Goal: Transaction & Acquisition: Obtain resource

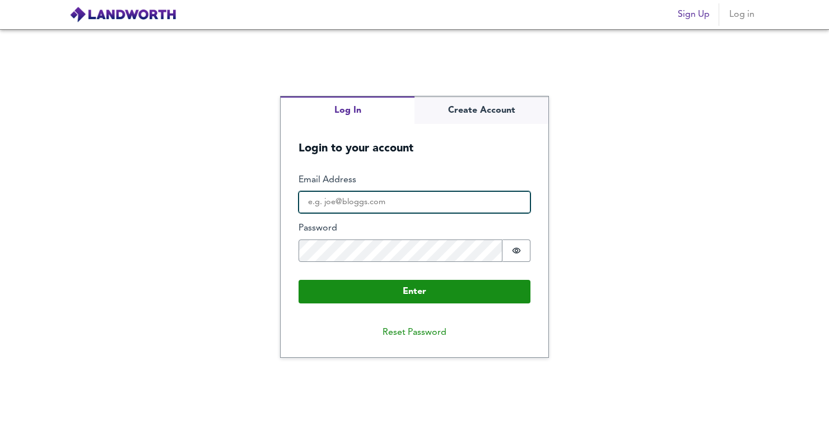
click at [460, 214] on input "Email Address" at bounding box center [415, 202] width 232 height 22
type input "[EMAIL_ADDRESS][DOMAIN_NAME]"
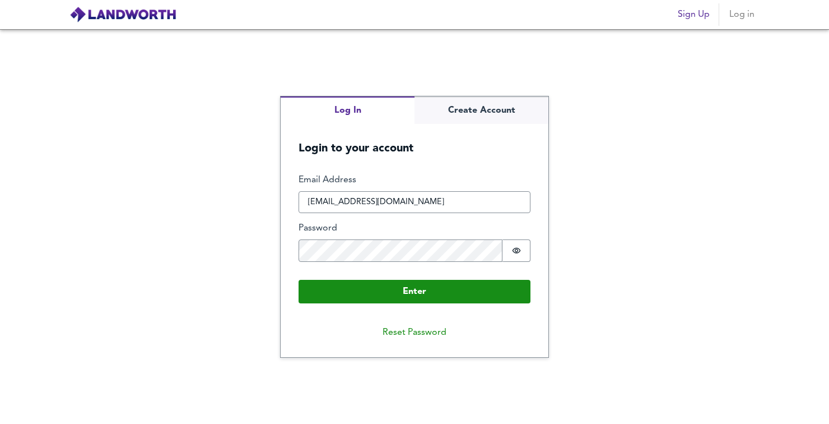
click at [299, 280] on button "Enter" at bounding box center [415, 292] width 232 height 24
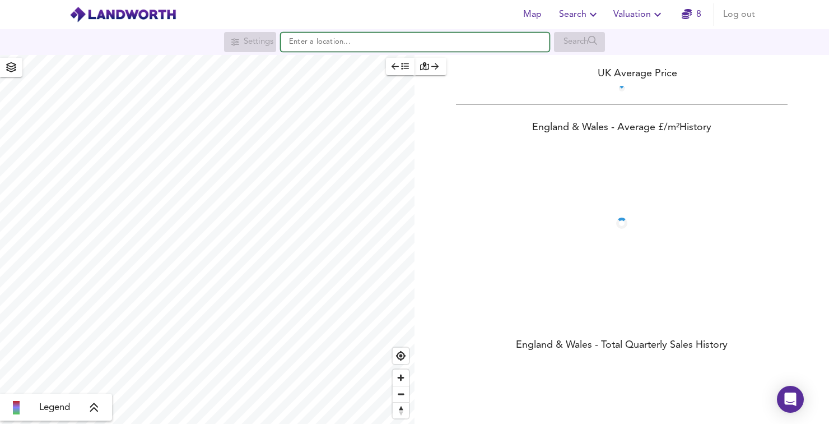
click at [386, 40] on input "text" at bounding box center [415, 42] width 269 height 19
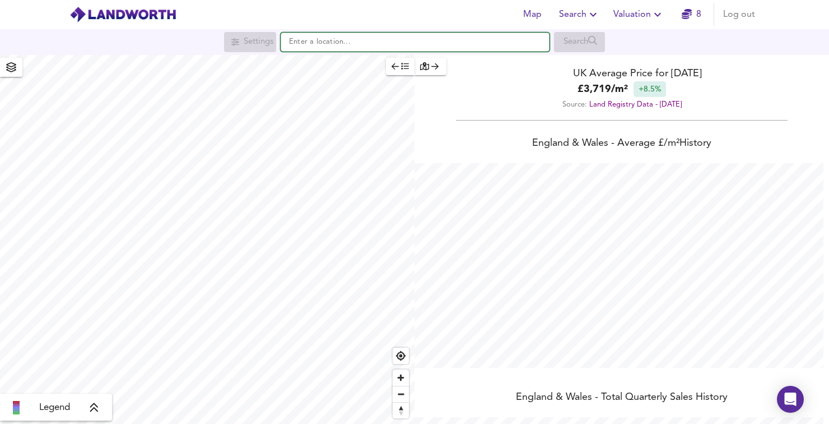
scroll to position [424, 829]
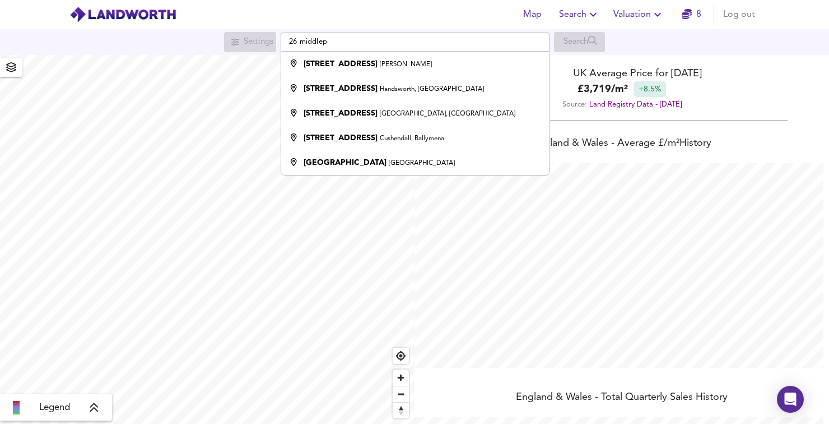
click at [424, 65] on div "[STREET_ADDRESS][PERSON_NAME]" at bounding box center [412, 63] width 257 height 11
type input "[STREET_ADDRESS][PERSON_NAME]"
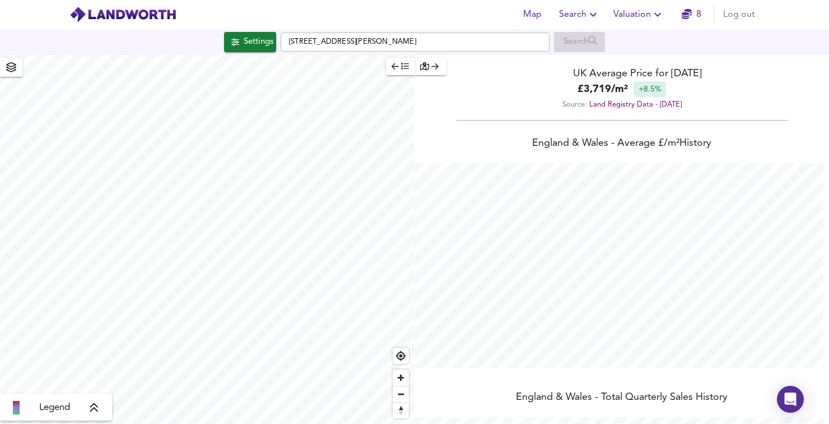
checkbox input "false"
checkbox input "true"
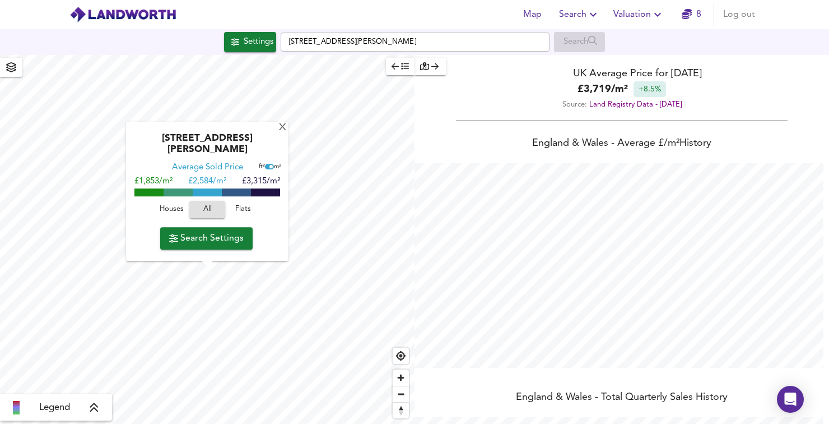
click at [164, 210] on span "Houses" at bounding box center [171, 209] width 30 height 13
click at [241, 240] on span "Search Settings" at bounding box center [206, 238] width 75 height 16
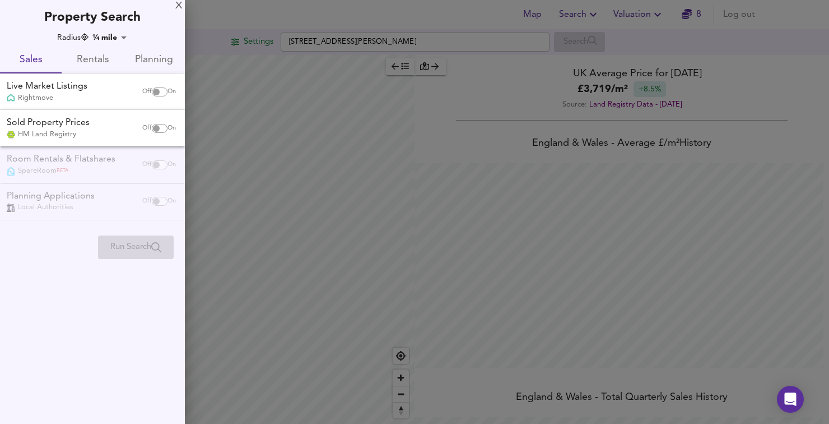
click at [161, 131] on input "checkbox" at bounding box center [156, 128] width 27 height 9
checkbox input "true"
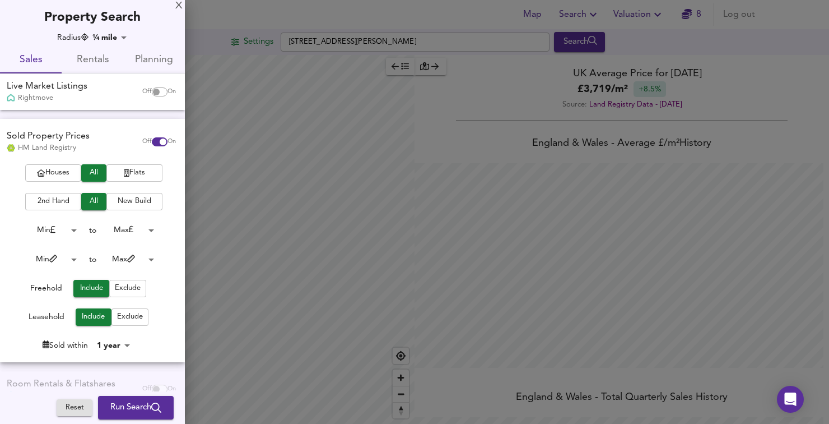
click at [58, 171] on span "Houses" at bounding box center [53, 172] width 45 height 13
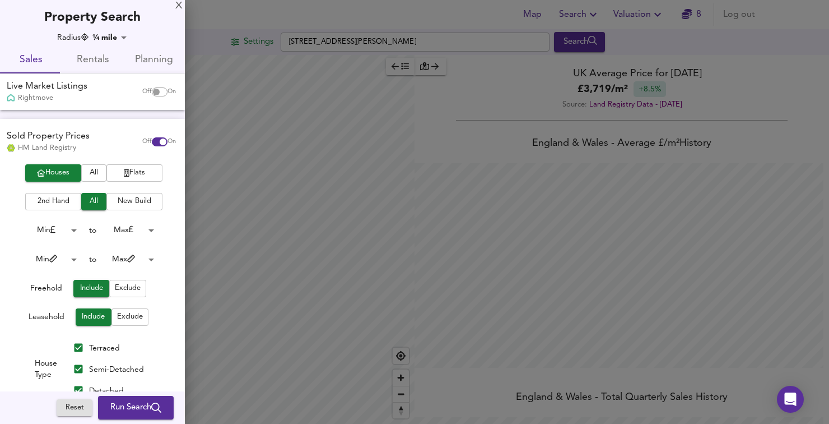
click at [156, 94] on input "checkbox" at bounding box center [156, 91] width 27 height 9
checkbox input "true"
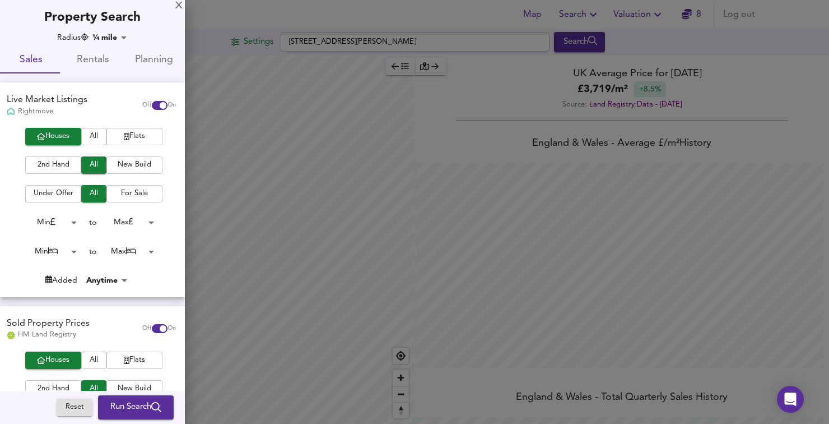
click at [143, 405] on span "Run Search" at bounding box center [135, 407] width 51 height 15
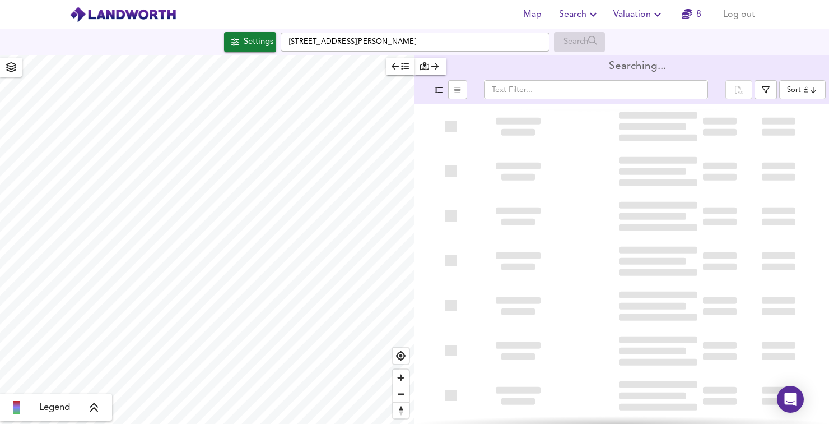
type input "bestdeal"
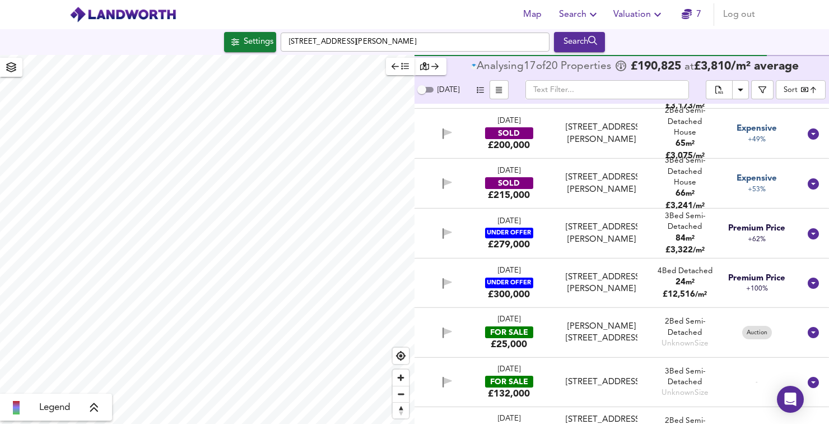
scroll to position [299, 0]
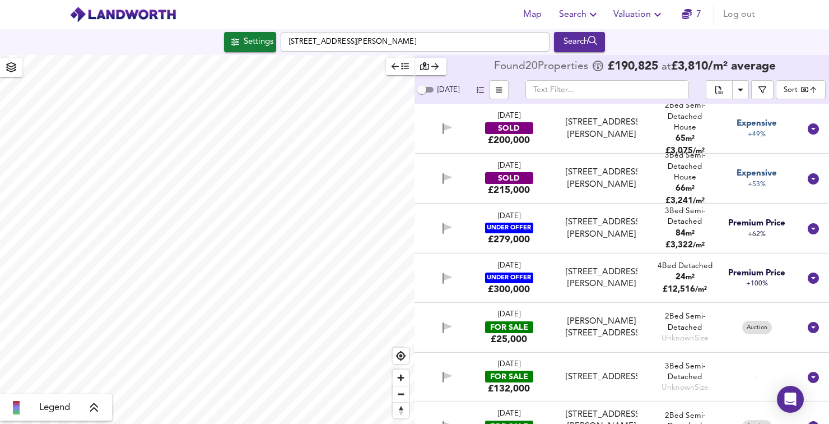
click at [820, 402] on div "11 Aug 2025 FOR SALE £39,000 126 Ashenhurst Road, Dudley, DY1 2HU 126 Ashenhurs…" at bounding box center [622, 426] width 415 height 49
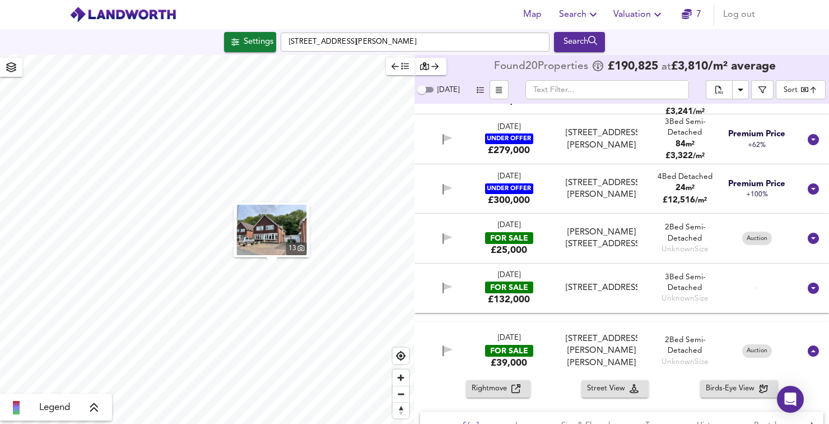
scroll to position [394, 0]
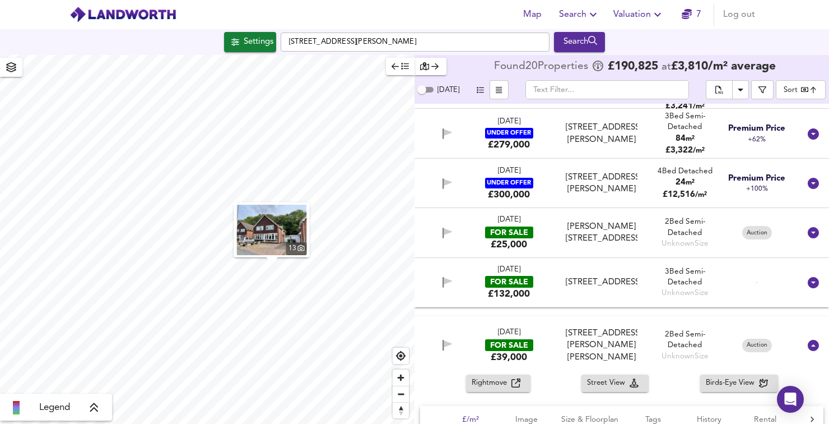
click at [521, 339] on div "FOR SALE" at bounding box center [509, 345] width 48 height 12
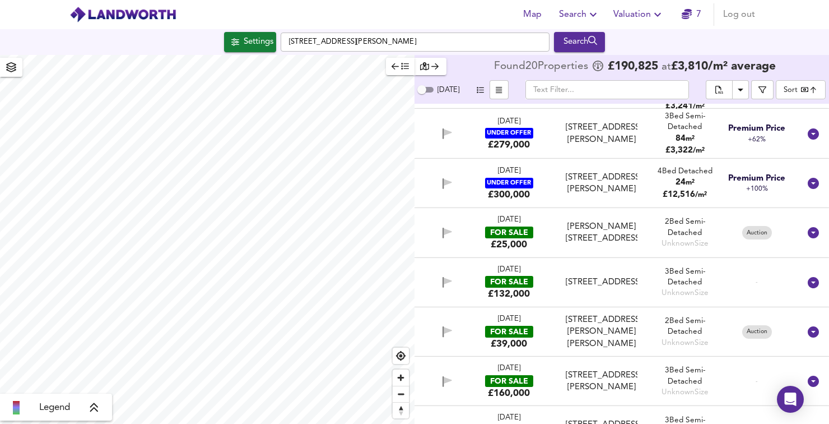
click at [534, 314] on div "11 Aug 2025 FOR SALE £39,000" at bounding box center [509, 332] width 77 height 36
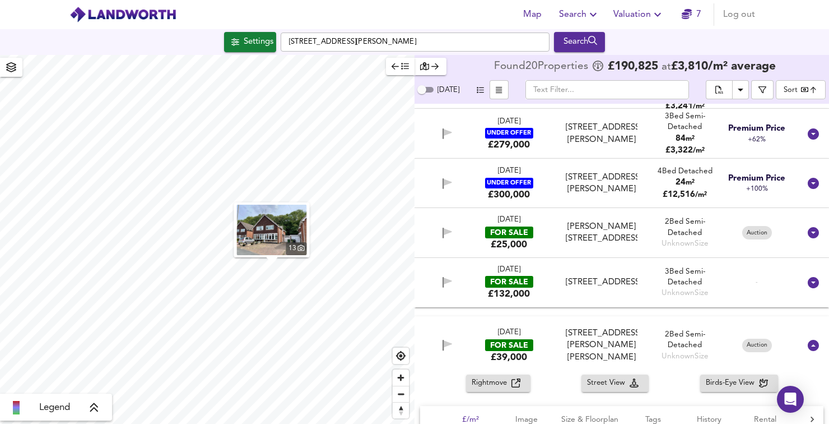
click at [288, 205] on img "button" at bounding box center [272, 230] width 70 height 50
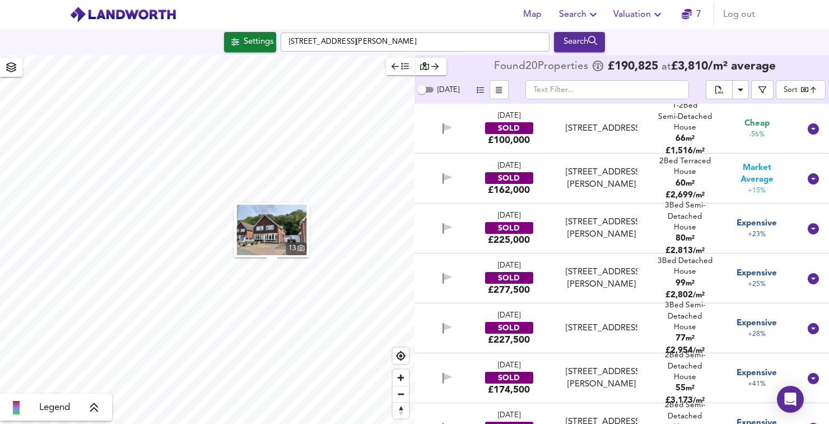
scroll to position [0, 0]
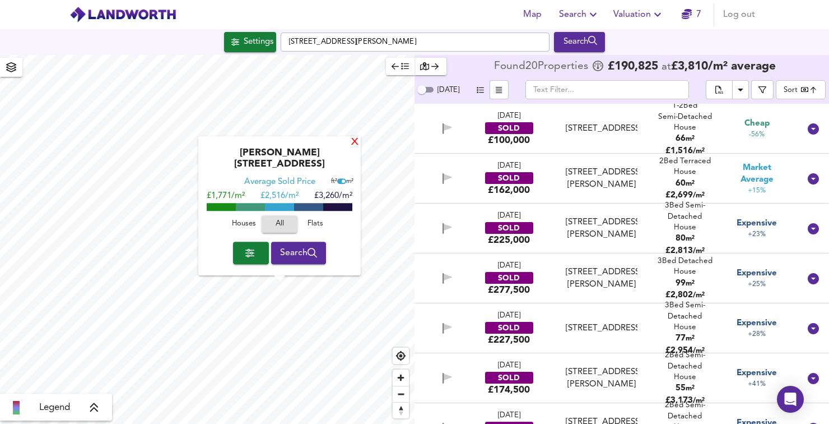
click at [351, 148] on div "X" at bounding box center [355, 142] width 10 height 11
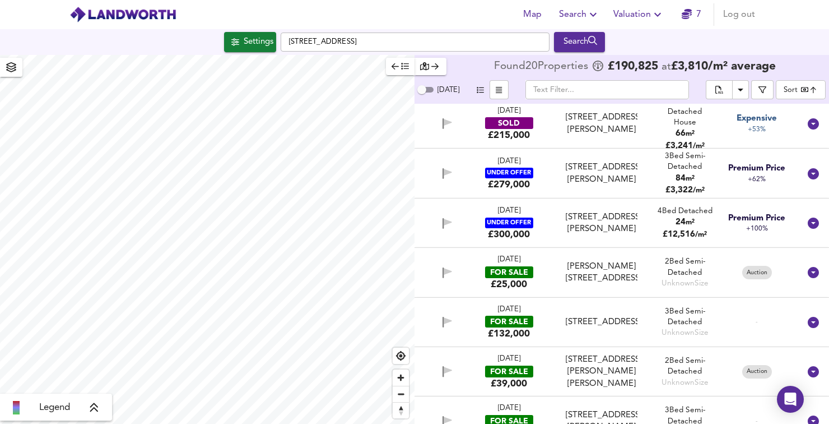
scroll to position [376, 0]
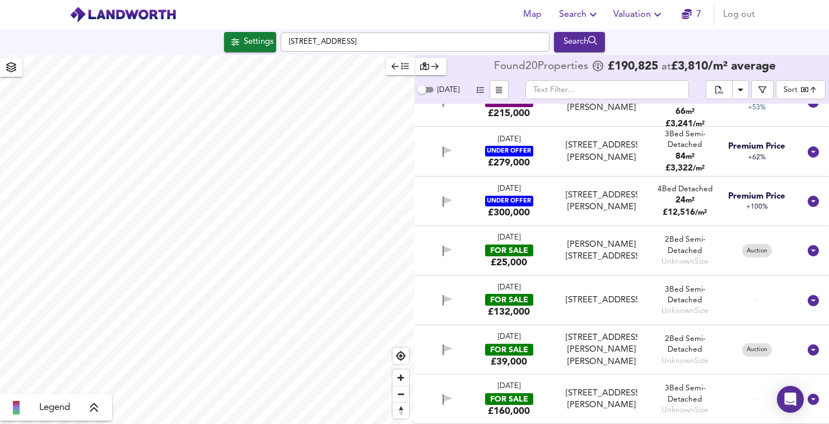
click at [513, 291] on div "[DATE]" at bounding box center [509, 287] width 22 height 11
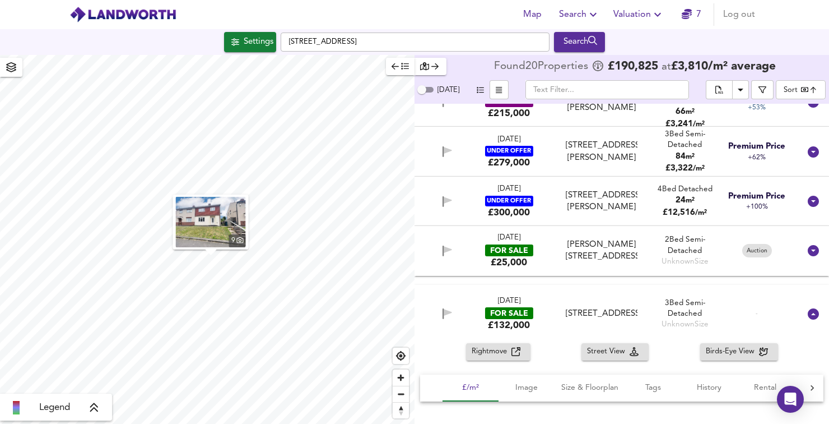
click at [812, 311] on icon at bounding box center [813, 313] width 11 height 11
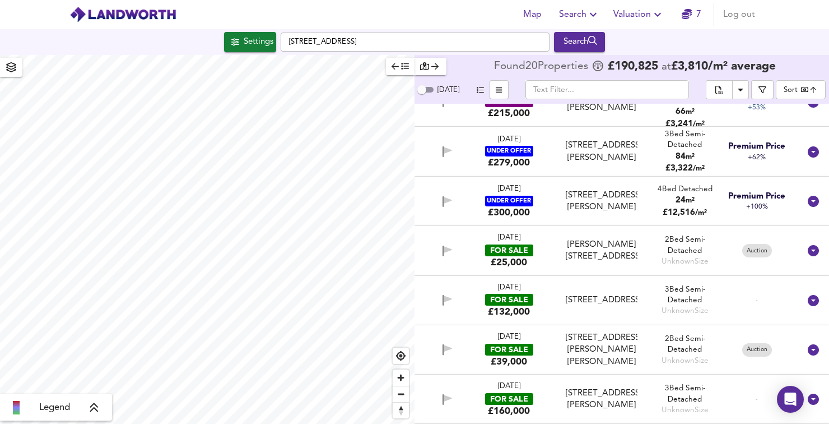
checkbox input "false"
checkbox input "true"
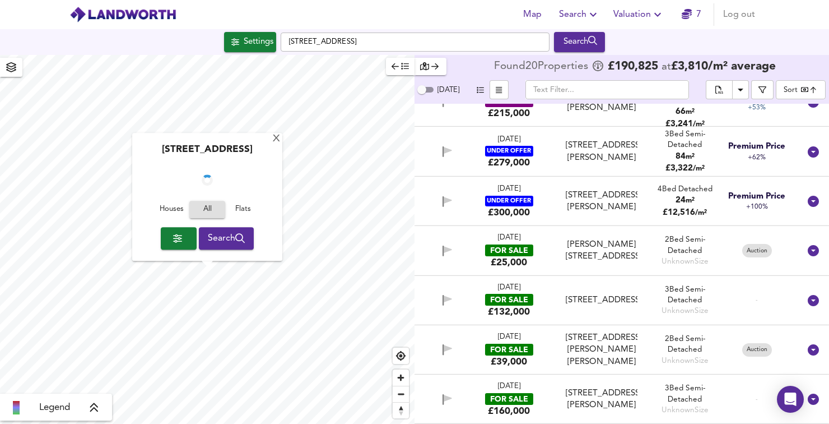
click at [516, 295] on div "FOR SALE" at bounding box center [509, 300] width 48 height 12
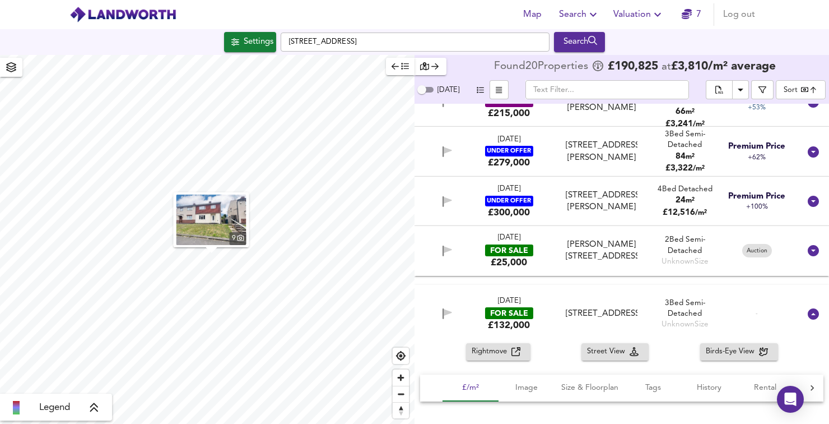
click at [235, 218] on img "button" at bounding box center [212, 219] width 70 height 50
click at [809, 319] on icon at bounding box center [813, 313] width 11 height 11
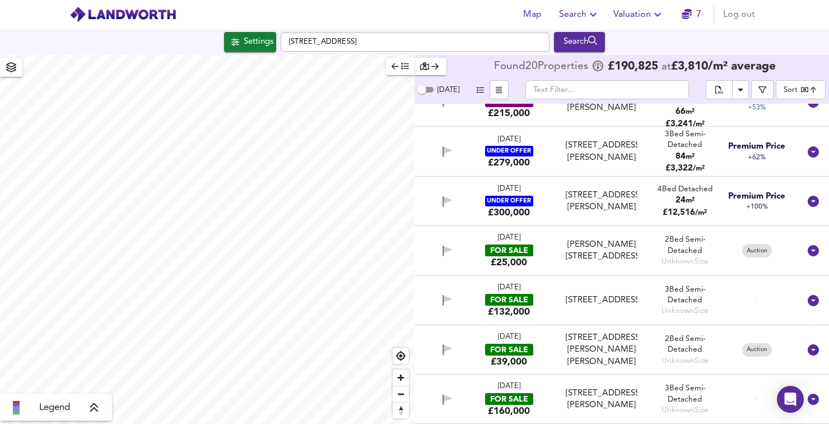
click at [808, 302] on icon at bounding box center [813, 300] width 11 height 11
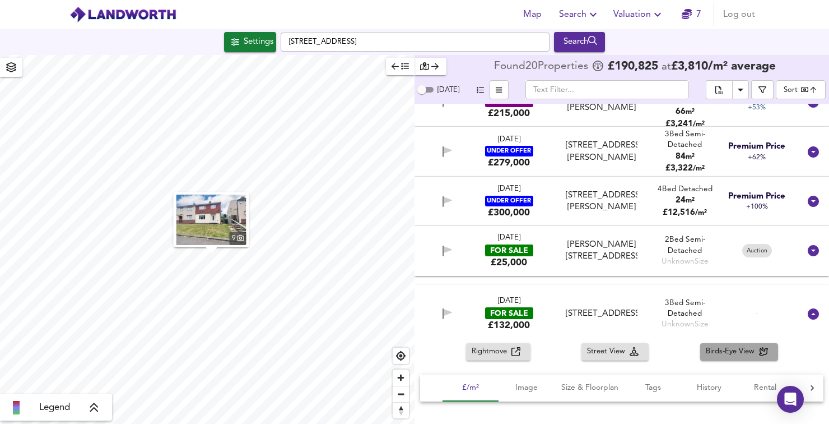
click at [740, 353] on span "Birds-Eye View" at bounding box center [732, 351] width 53 height 13
click at [666, 16] on button "Valuation" at bounding box center [639, 14] width 60 height 22
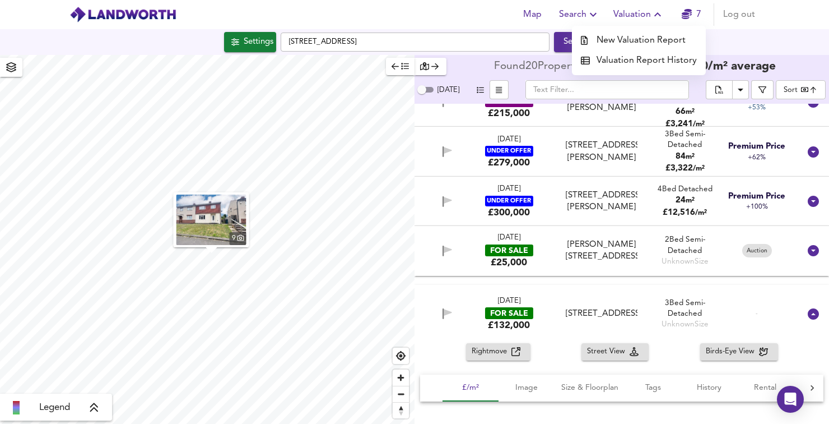
click at [680, 44] on li "New Valuation Report" at bounding box center [639, 40] width 134 height 20
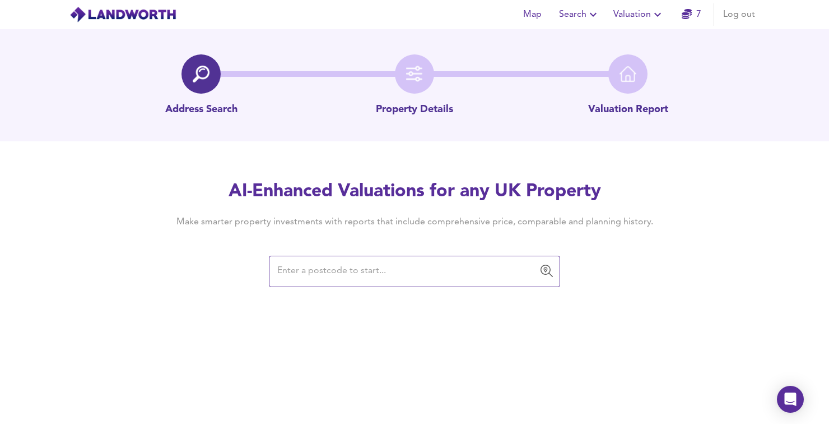
click at [359, 269] on input "text" at bounding box center [406, 271] width 265 height 21
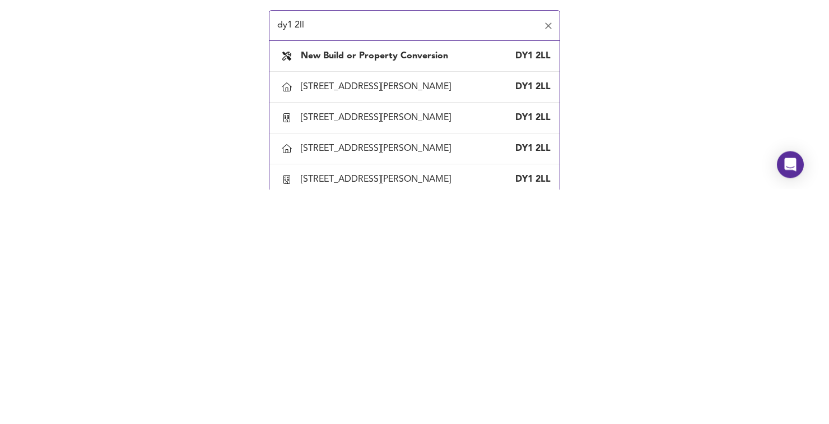
scroll to position [54, 0]
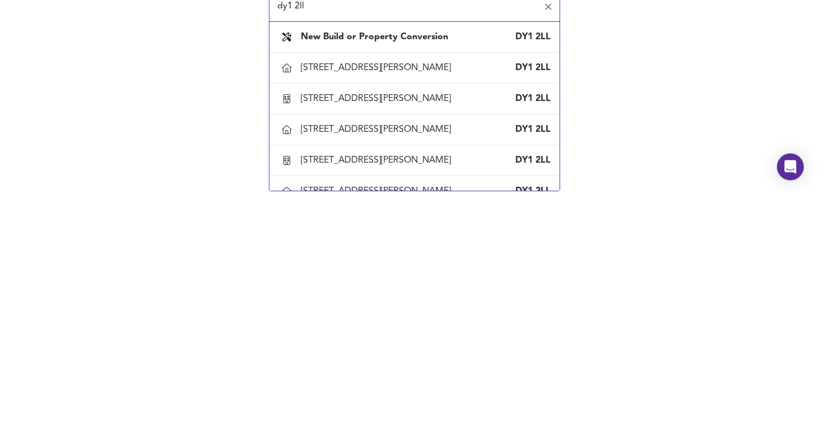
click at [466, 418] on div "26 Middlepark Road, Dudley DY1 2LL" at bounding box center [426, 424] width 250 height 12
type input "26 Middlepark Road, Dudley"
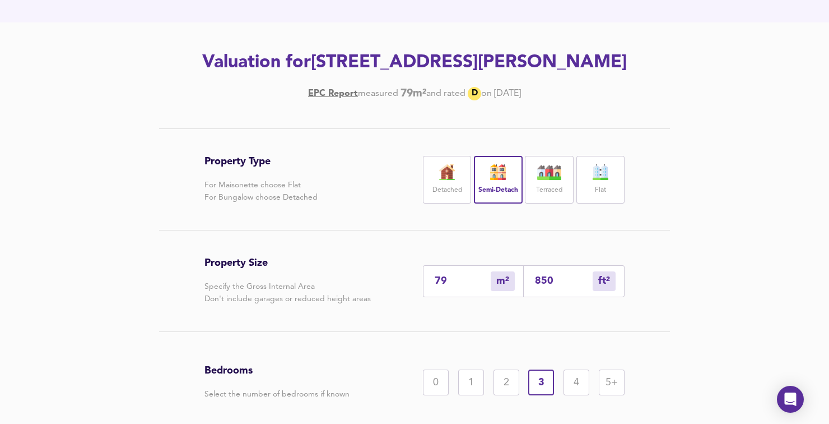
scroll to position [120, 0]
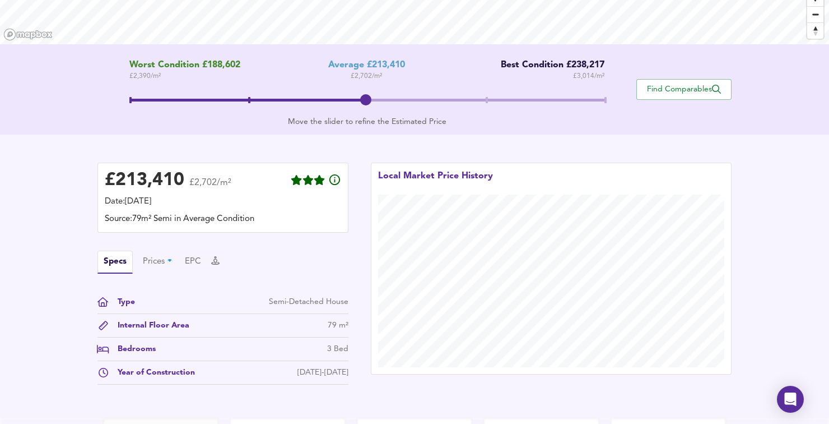
scroll to position [249, 0]
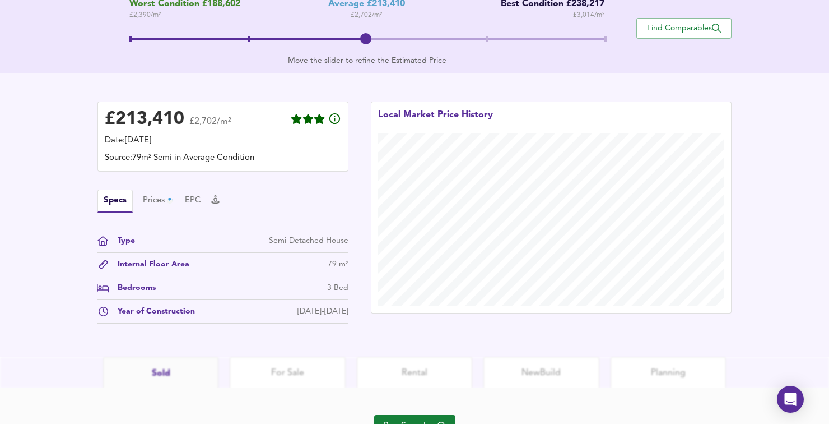
click at [446, 423] on icon "button" at bounding box center [442, 425] width 9 height 9
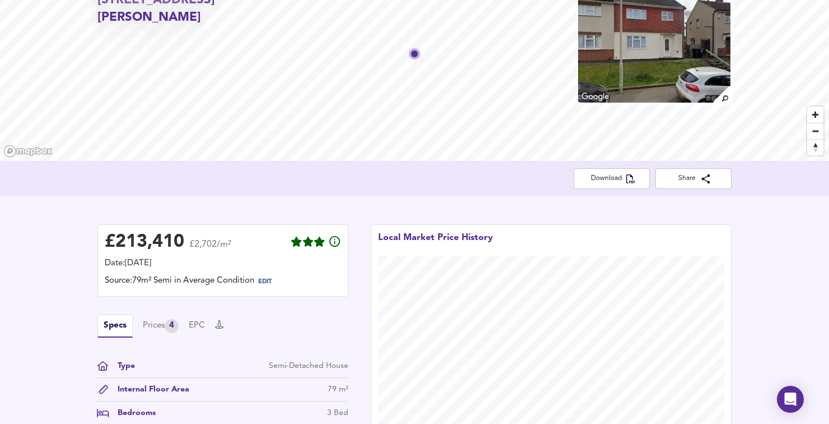
scroll to position [73, 0]
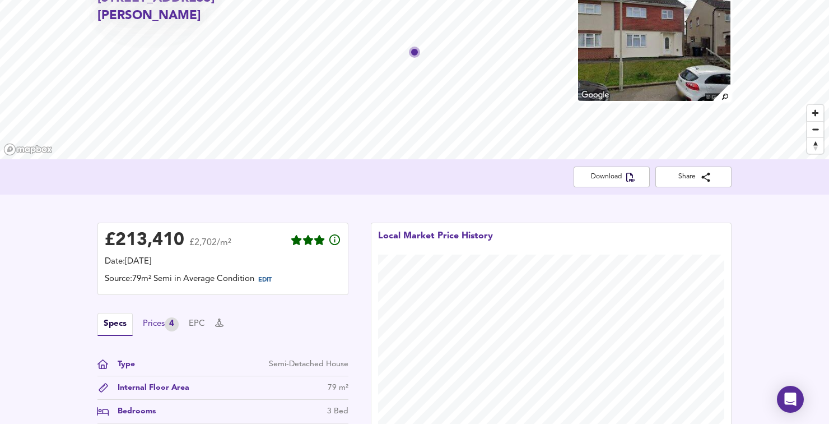
click at [167, 328] on div "Prices 4" at bounding box center [161, 324] width 36 height 14
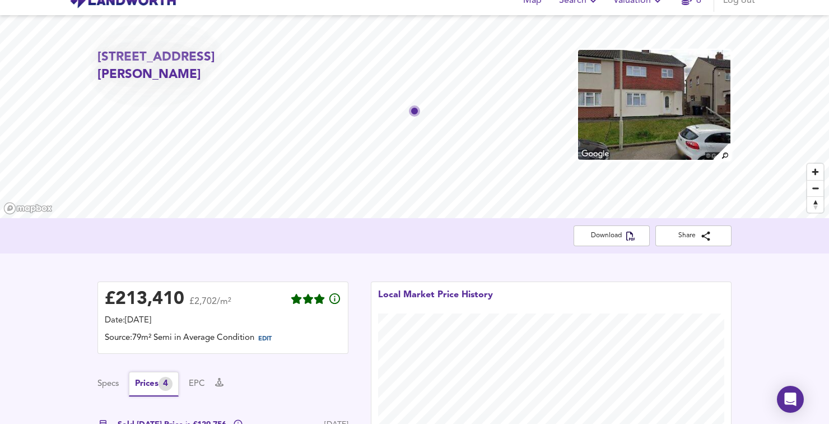
scroll to position [0, 0]
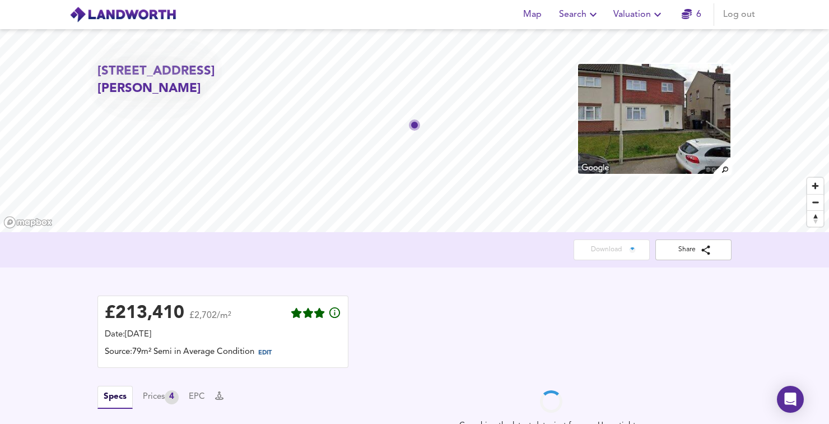
click at [672, 142] on img at bounding box center [654, 119] width 155 height 112
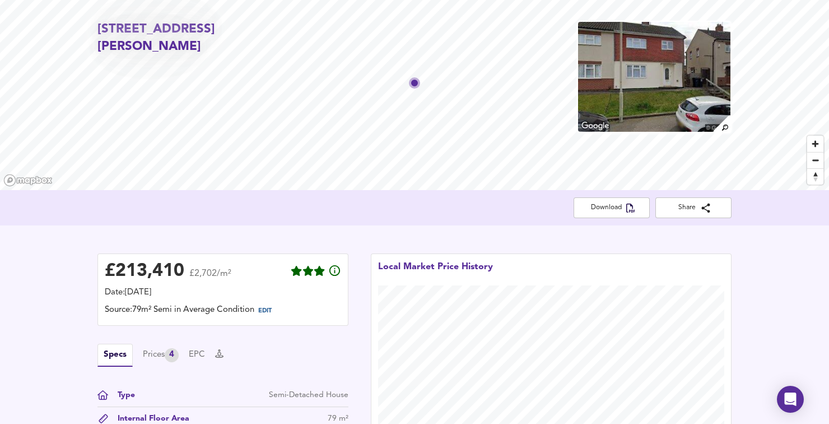
scroll to position [39, 0]
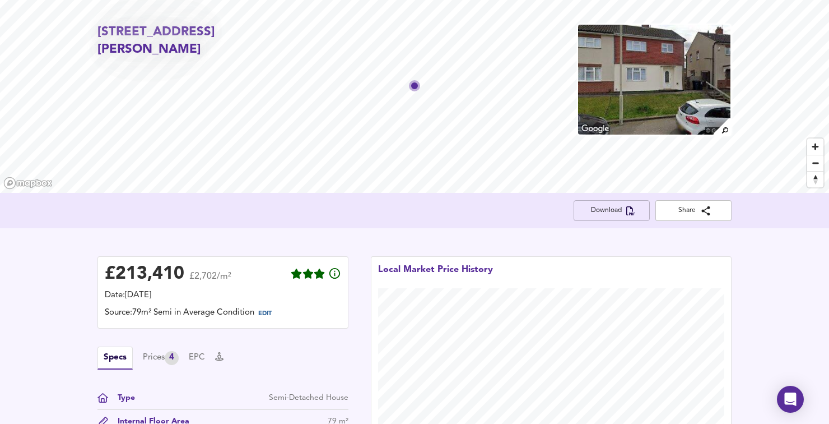
click at [642, 204] on button "Download" at bounding box center [612, 210] width 76 height 21
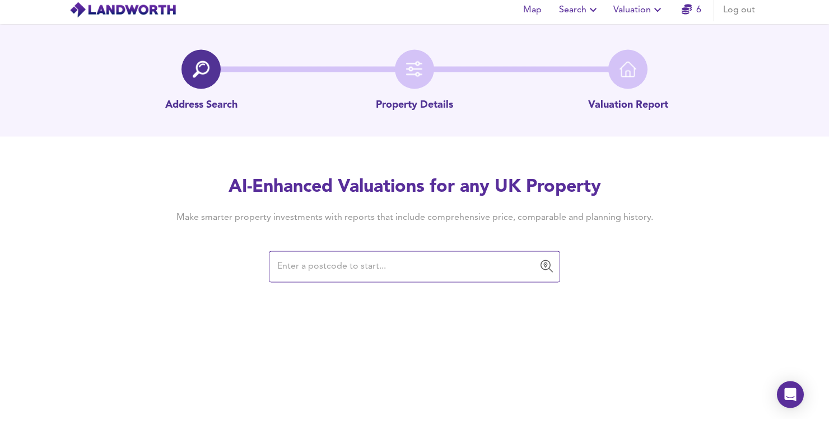
click at [634, 24] on button "Valuation" at bounding box center [639, 14] width 60 height 22
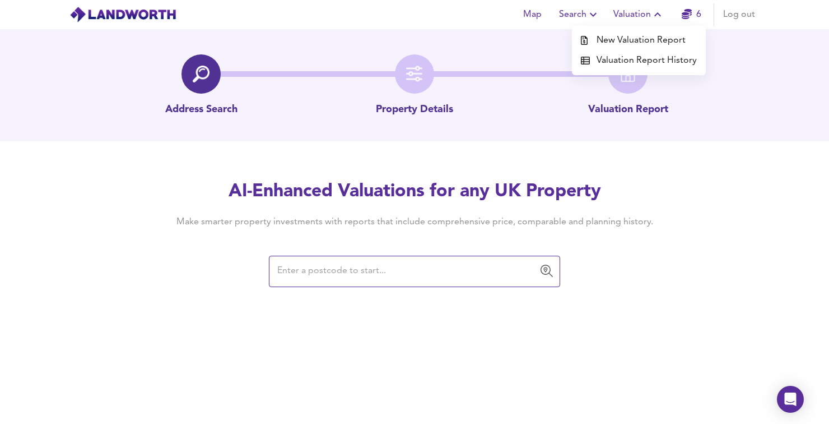
click at [687, 66] on li "Valuation Report History" at bounding box center [639, 60] width 134 height 20
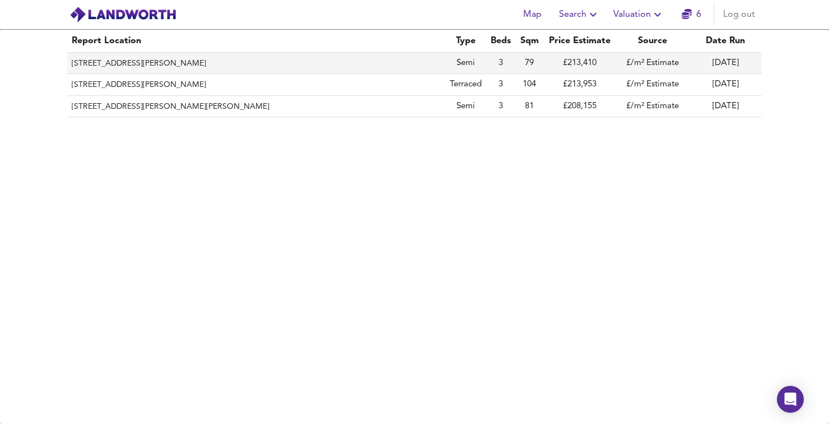
click at [104, 58] on th "[STREET_ADDRESS][PERSON_NAME]" at bounding box center [256, 63] width 378 height 21
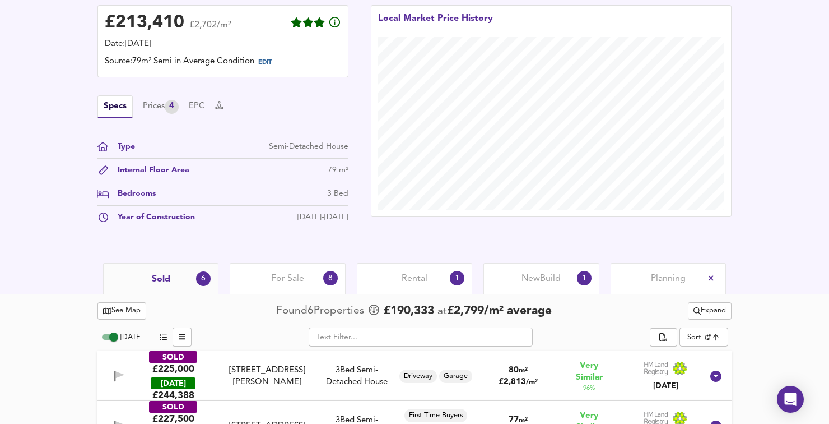
scroll to position [290, 0]
click at [432, 288] on div "Rental 1" at bounding box center [414, 278] width 115 height 31
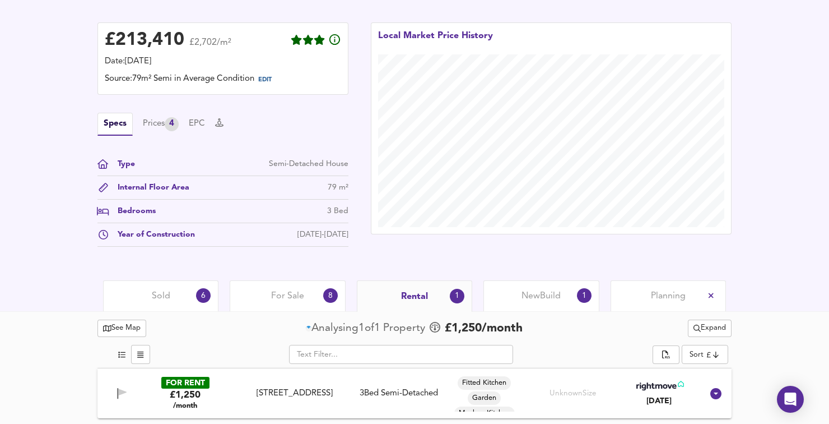
scroll to position [219, 0]
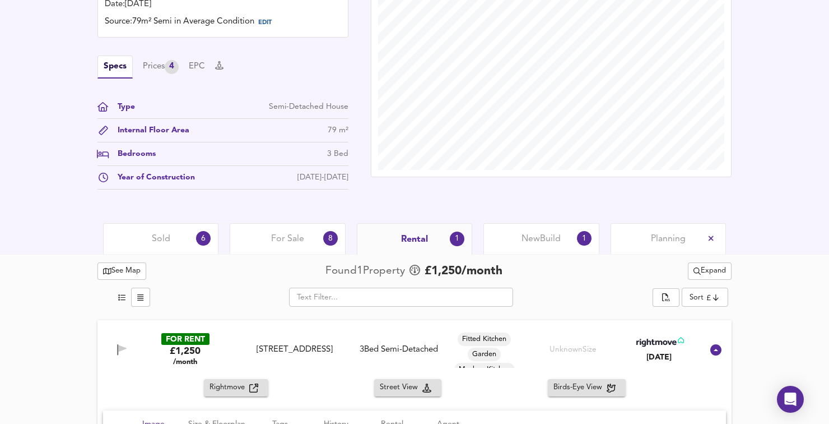
scroll to position [354, 0]
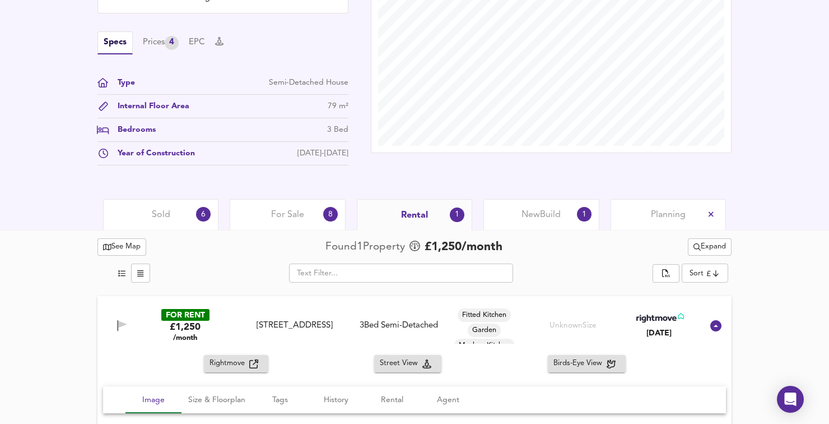
click at [203, 314] on div "FOR RENT" at bounding box center [185, 315] width 48 height 12
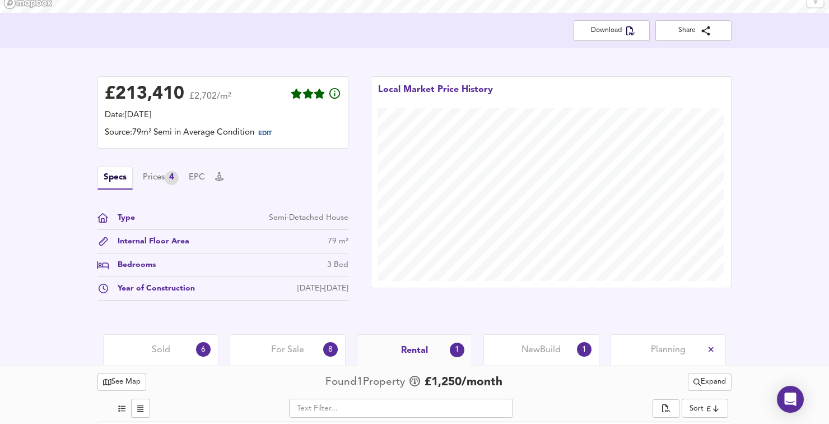
scroll to position [24, 0]
click at [156, 184] on div "Prices 4" at bounding box center [161, 178] width 36 height 14
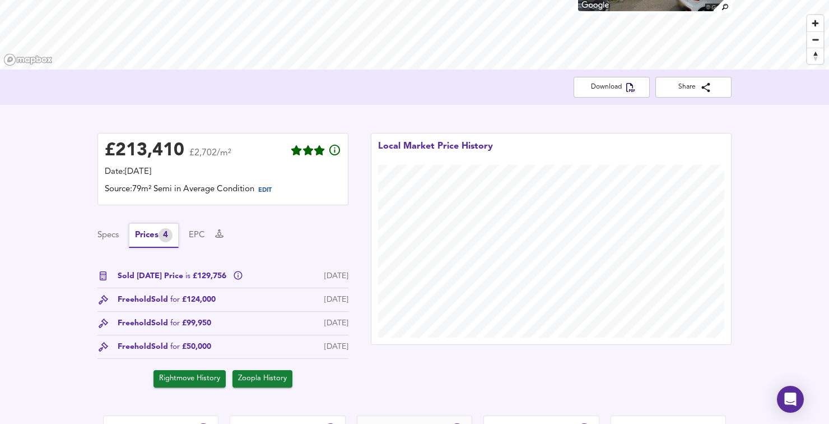
scroll to position [243, 0]
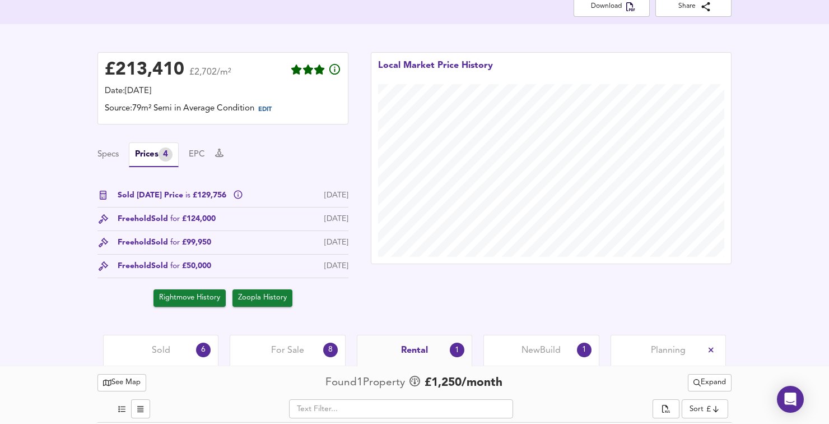
click at [188, 347] on div "Sold 6" at bounding box center [160, 350] width 115 height 31
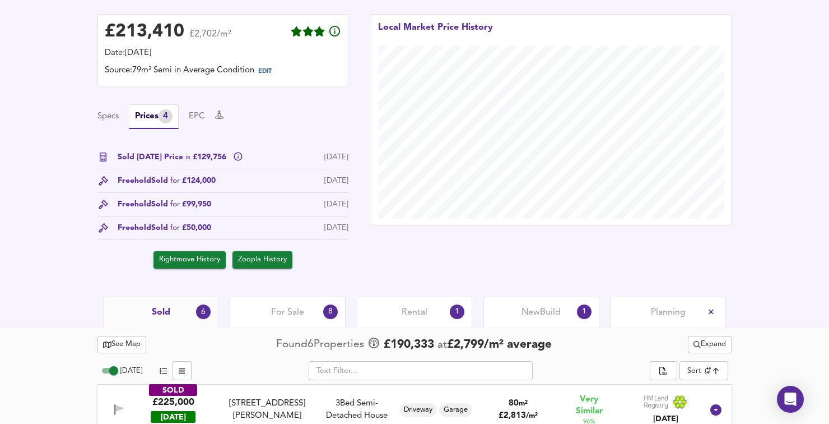
scroll to position [279, 0]
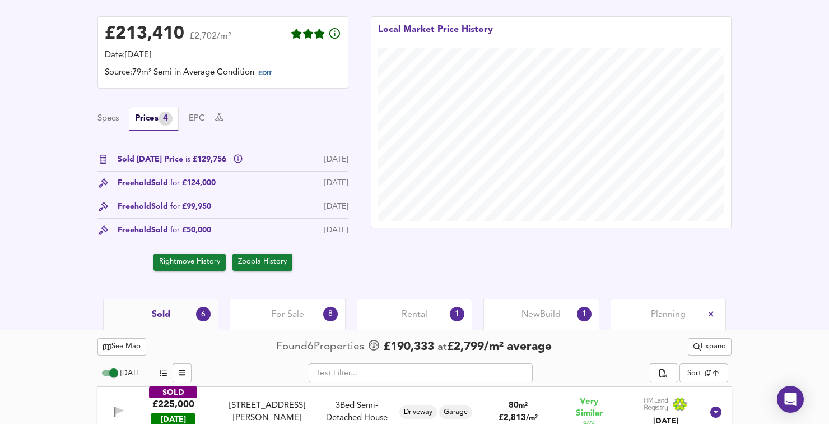
click at [307, 310] on div "For Sale 8" at bounding box center [287, 314] width 115 height 31
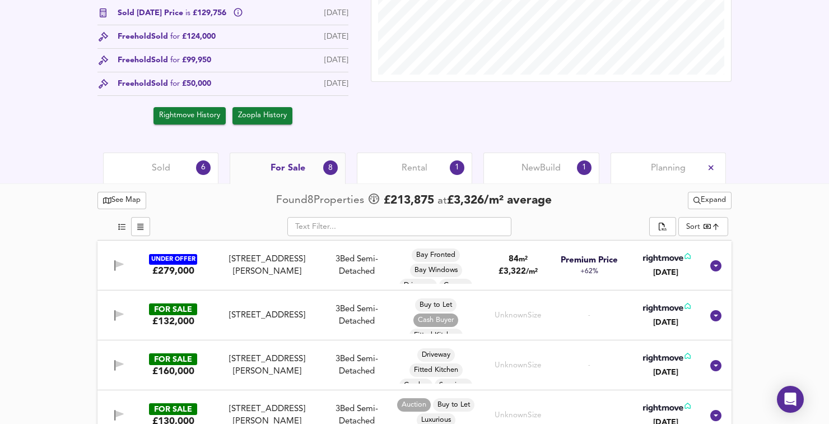
scroll to position [427, 0]
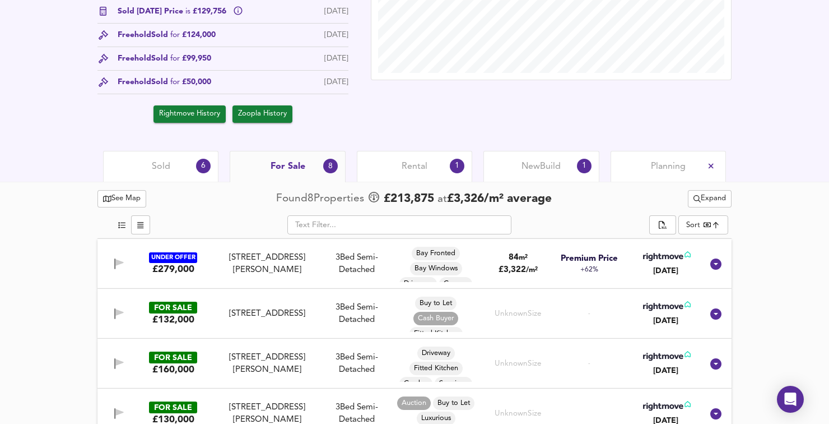
click at [452, 304] on span "Buy to Let" at bounding box center [435, 303] width 41 height 10
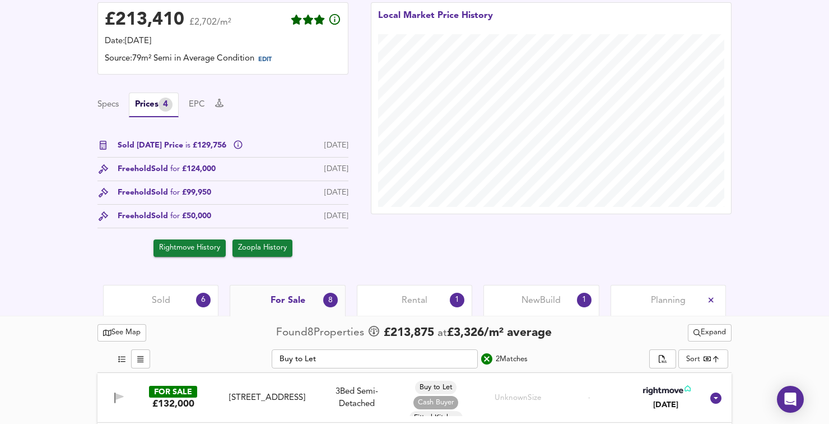
click at [427, 398] on span "Cash Buyer" at bounding box center [436, 402] width 45 height 10
type input "Cash Buyer"
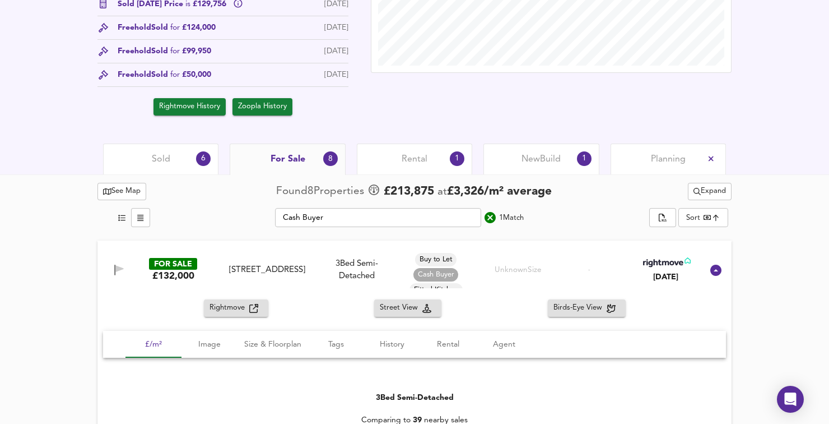
scroll to position [439, 0]
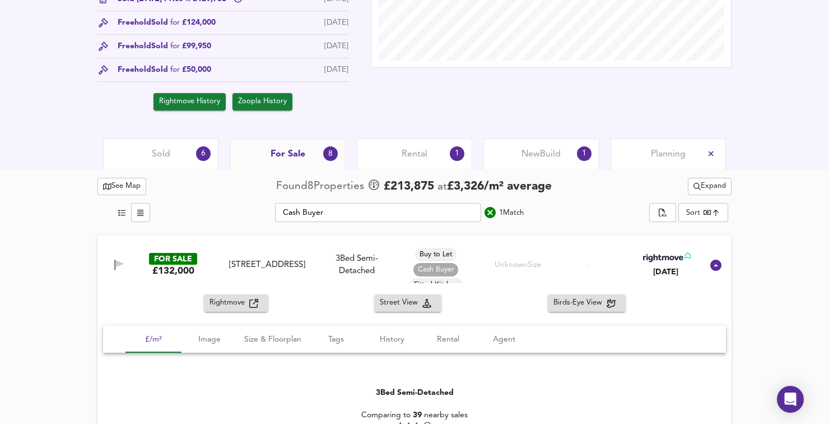
click at [600, 306] on span "Birds-Eye View" at bounding box center [580, 302] width 53 height 13
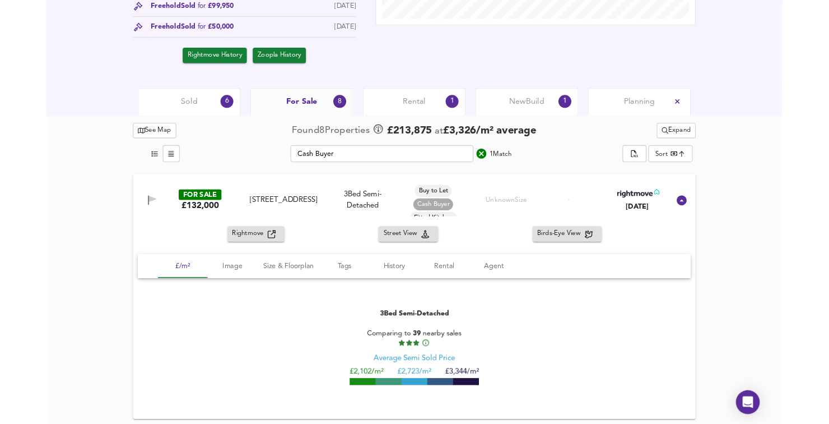
scroll to position [493, 0]
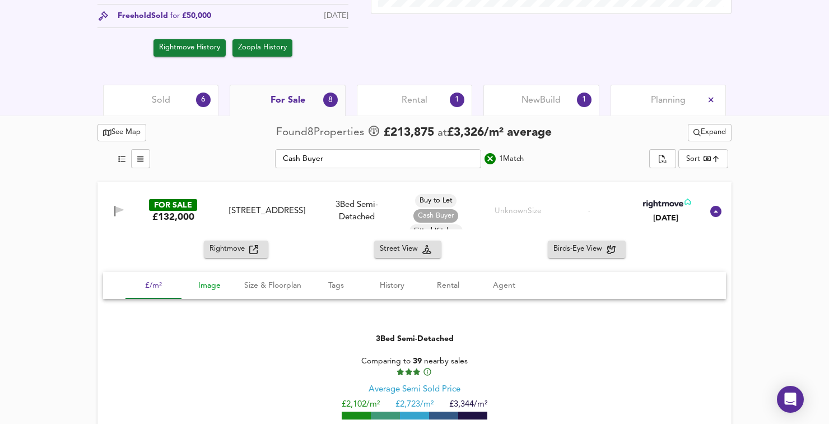
click at [213, 284] on span "Image" at bounding box center [209, 286] width 43 height 14
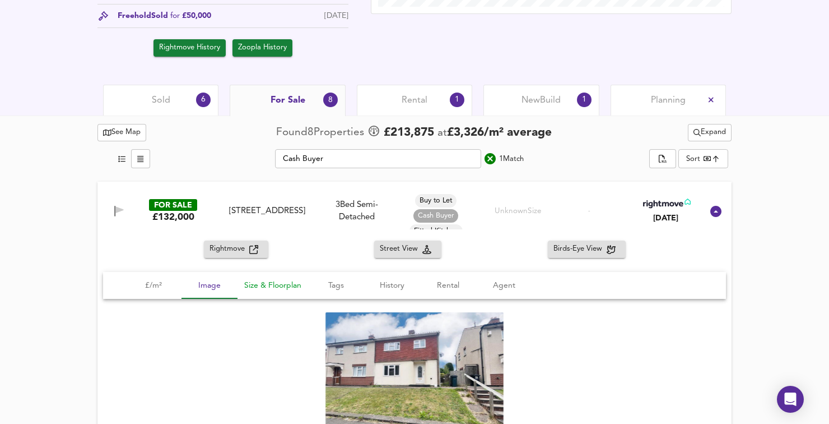
click at [284, 286] on span "Size & Floorplan" at bounding box center [272, 286] width 57 height 14
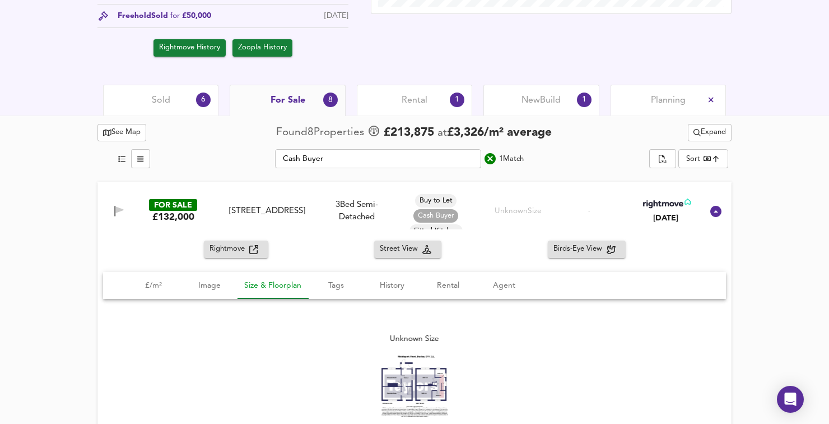
scroll to position [476, 0]
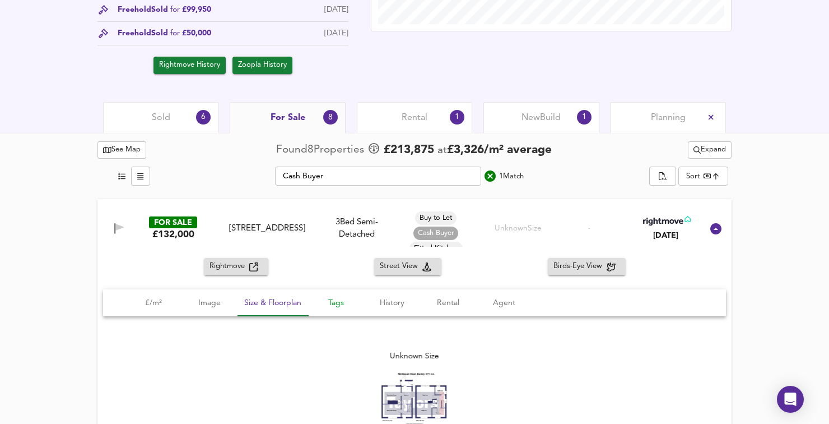
click at [345, 309] on span "Tags" at bounding box center [336, 303] width 43 height 14
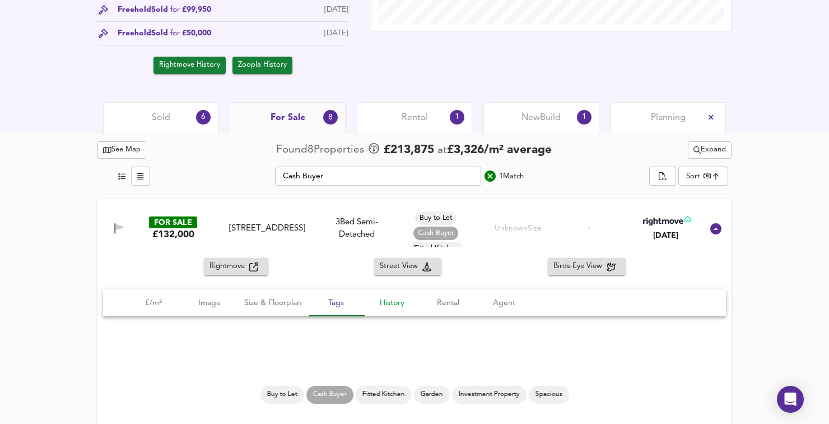
click at [400, 301] on span "History" at bounding box center [392, 303] width 43 height 14
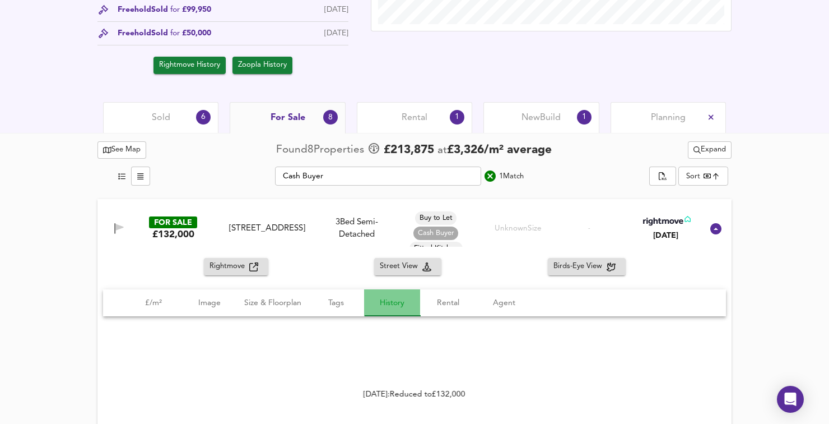
click at [407, 307] on span "History" at bounding box center [392, 303] width 43 height 14
click at [401, 295] on button "History" at bounding box center [392, 302] width 56 height 27
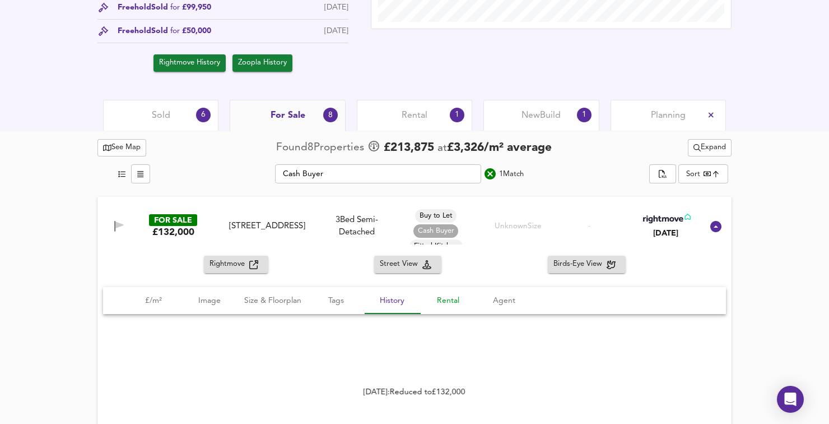
click at [450, 304] on span "Rental" at bounding box center [448, 301] width 43 height 14
click at [502, 302] on span "Agent" at bounding box center [504, 301] width 43 height 14
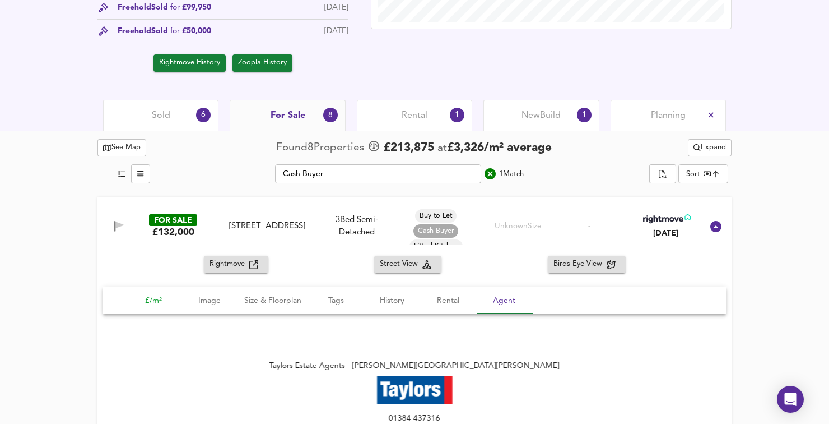
click at [141, 300] on span "£/m²" at bounding box center [153, 301] width 43 height 14
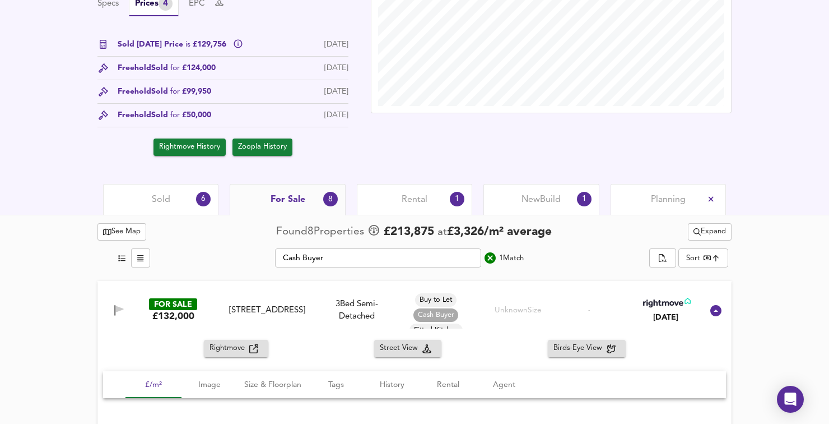
click at [255, 314] on div "[STREET_ADDRESS]" at bounding box center [268, 310] width 96 height 12
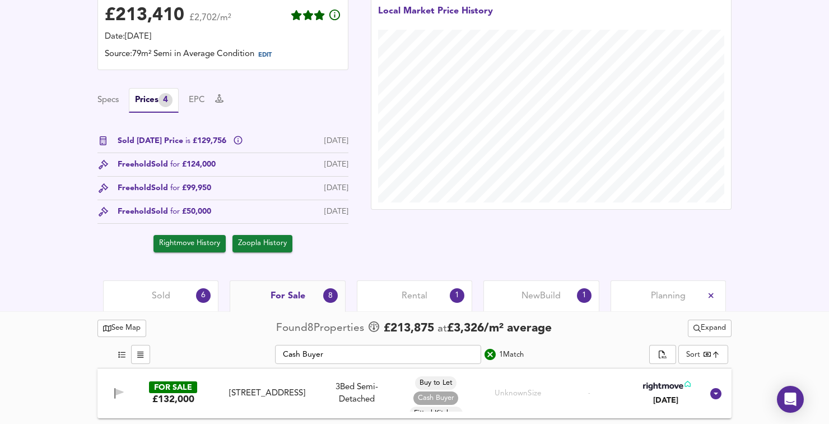
scroll to position [297, 0]
click at [284, 304] on div "For Sale 8" at bounding box center [287, 295] width 115 height 31
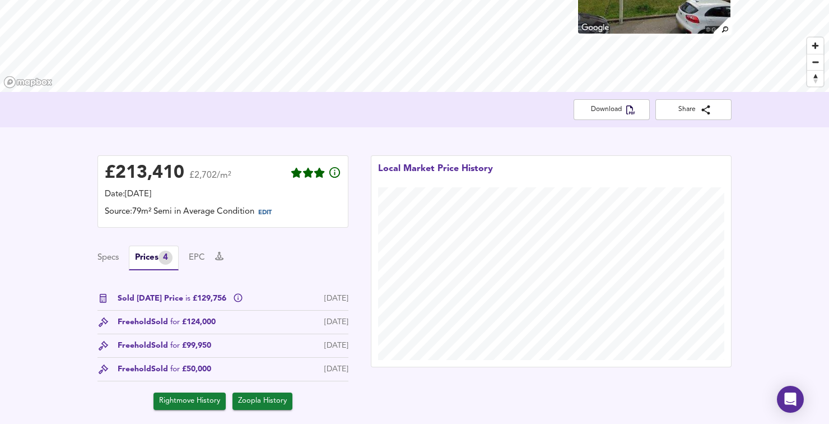
scroll to position [144, 0]
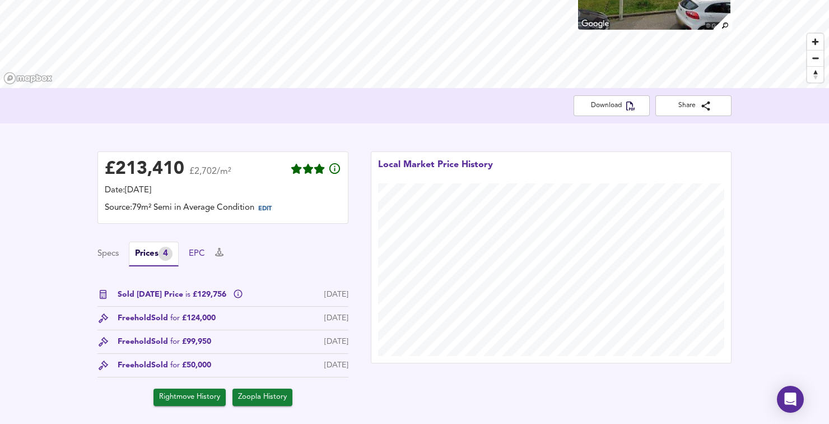
click at [205, 256] on button "EPC" at bounding box center [197, 254] width 16 height 12
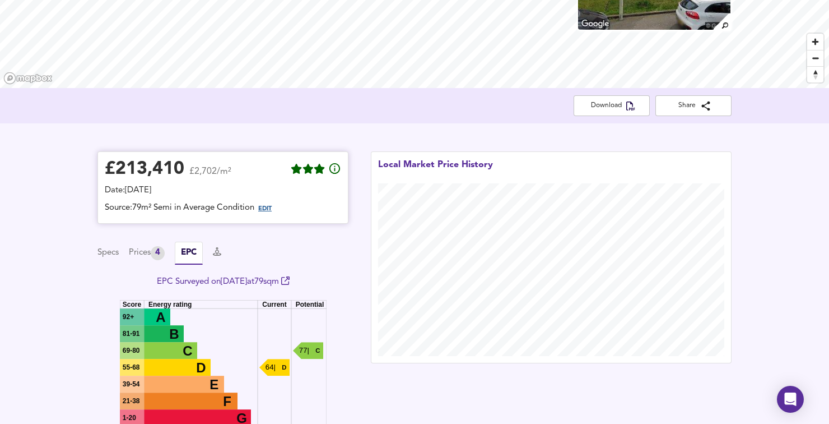
click at [267, 210] on span "EDIT" at bounding box center [264, 209] width 13 height 6
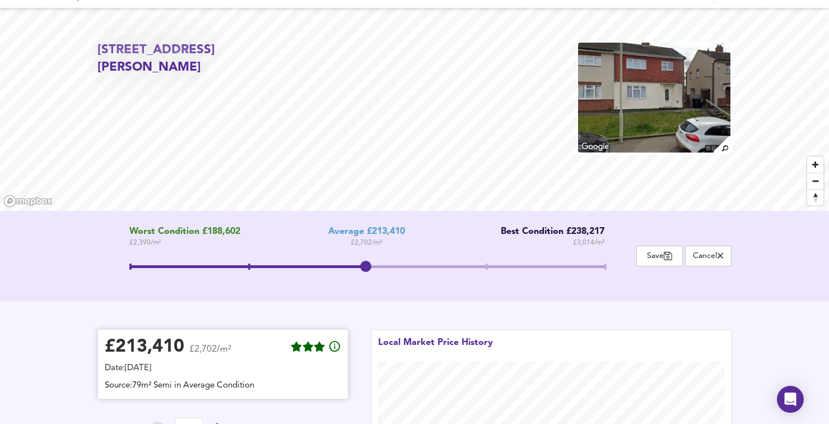
scroll to position [0, 0]
